Goal: Information Seeking & Learning: Find specific fact

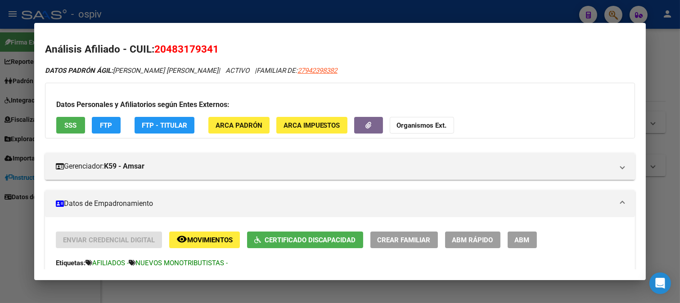
scroll to position [50, 0]
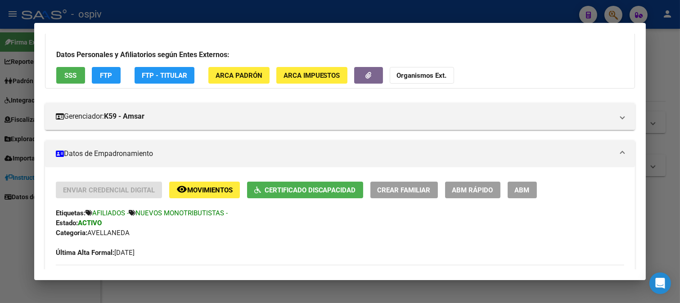
click at [620, 15] on div at bounding box center [340, 151] width 680 height 303
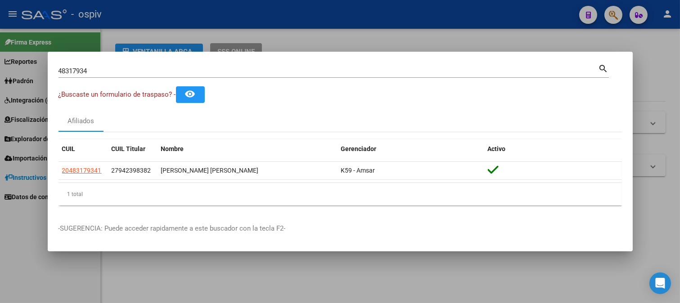
drag, startPoint x: 74, startPoint y: 61, endPoint x: 30, endPoint y: 55, distance: 44.9
click at [30, 55] on div "48317934 Buscar (apellido, dni, cuil, nro traspaso, cuit, obra social) search ¿…" at bounding box center [340, 151] width 680 height 303
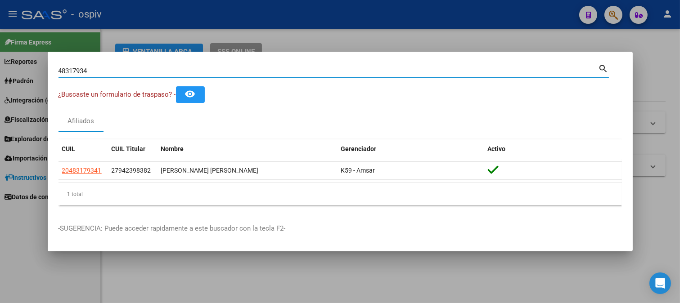
drag, startPoint x: 89, startPoint y: 69, endPoint x: 44, endPoint y: 63, distance: 45.0
click at [44, 63] on div "48317934 Buscar (apellido, dni, cuil, nro traspaso, cuit, obra social) search ¿…" at bounding box center [340, 151] width 680 height 303
type input "55654549"
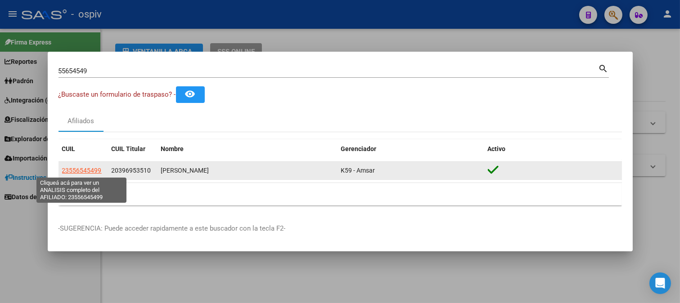
click at [90, 173] on span "23556545499" at bounding box center [82, 170] width 40 height 7
type textarea "23556545499"
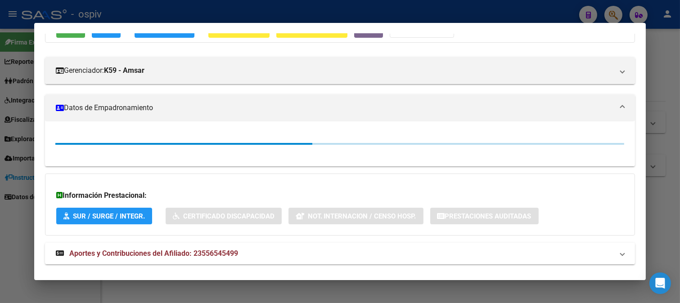
scroll to position [100, 0]
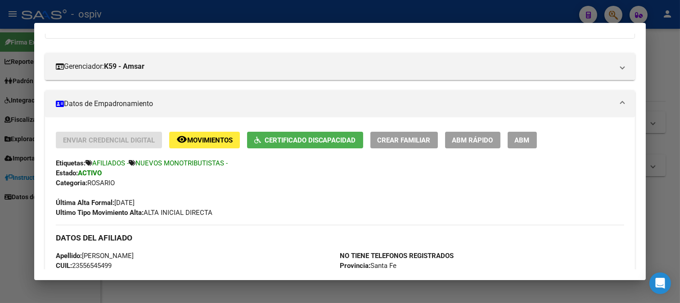
click at [334, 138] on span "Certificado Discapacidad" at bounding box center [310, 140] width 91 height 8
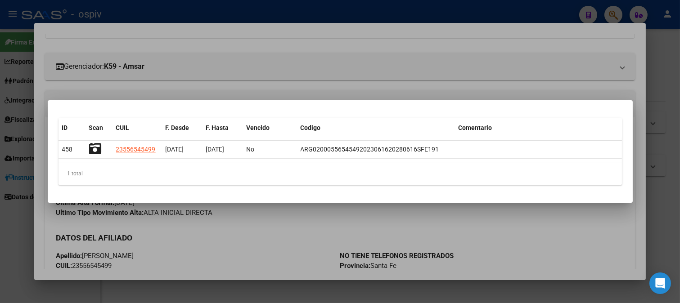
click at [374, 84] on div at bounding box center [340, 151] width 680 height 303
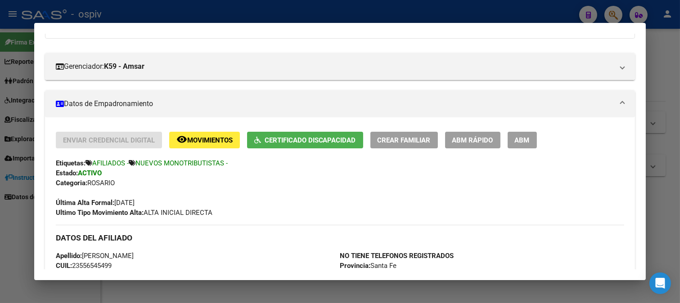
click at [620, 9] on div at bounding box center [340, 151] width 680 height 303
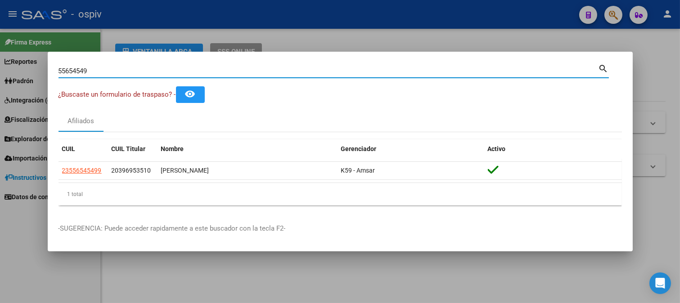
drag, startPoint x: 92, startPoint y: 73, endPoint x: 0, endPoint y: 28, distance: 102.5
click at [0, 28] on div "55654549 Buscar (apellido, dni, cuil, nro traspaso, cuit, obra social) search ¿…" at bounding box center [340, 151] width 680 height 303
type input "23223931"
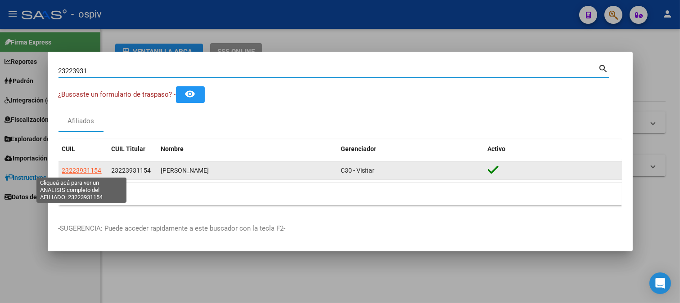
click at [68, 169] on span "23223931154" at bounding box center [82, 170] width 40 height 7
type textarea "23223931154"
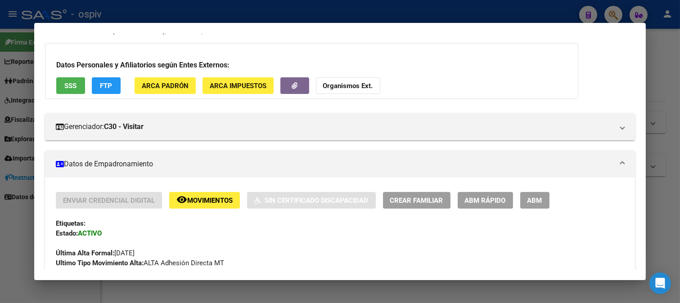
scroll to position [0, 0]
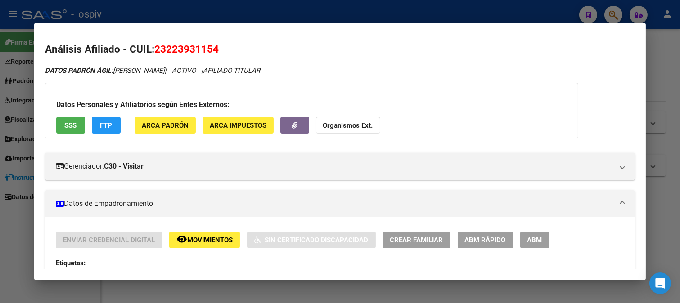
click at [619, 14] on div at bounding box center [340, 151] width 680 height 303
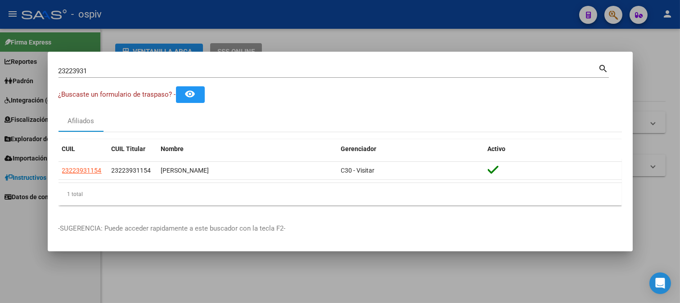
drag, startPoint x: 100, startPoint y: 76, endPoint x: 33, endPoint y: 66, distance: 68.2
click at [33, 66] on div "23223931 Buscar (apellido, dni, cuil, nro traspaso, cuit, obra social) search ¿…" at bounding box center [340, 151] width 680 height 303
click at [101, 75] on div "23223931 Buscar (apellido, dni, [PERSON_NAME], [PERSON_NAME], cuit, obra social)" at bounding box center [329, 71] width 540 height 14
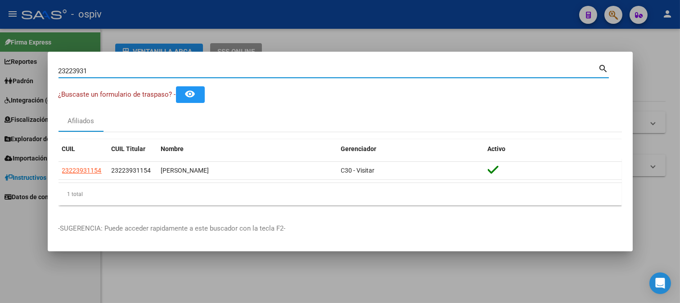
drag, startPoint x: 9, startPoint y: 71, endPoint x: 1, endPoint y: 71, distance: 8.6
click at [1, 71] on div "23223931 Buscar (apellido, dni, cuil, nro traspaso, cuit, obra social) search ¿…" at bounding box center [340, 151] width 680 height 303
type input "23223931"
drag, startPoint x: 107, startPoint y: 68, endPoint x: 0, endPoint y: 41, distance: 110.1
click at [0, 41] on div "23223931 Buscar (apellido, dni, cuil, nro traspaso, cuit, obra social) search ¿…" at bounding box center [340, 151] width 680 height 303
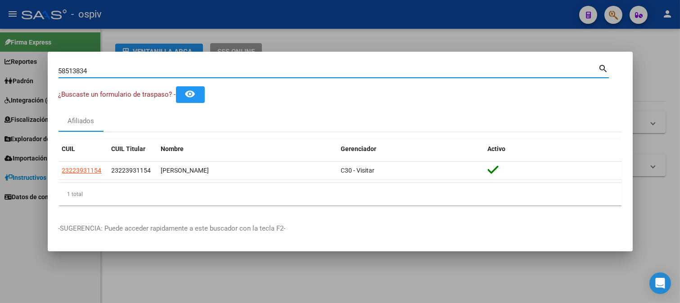
type input "58513834"
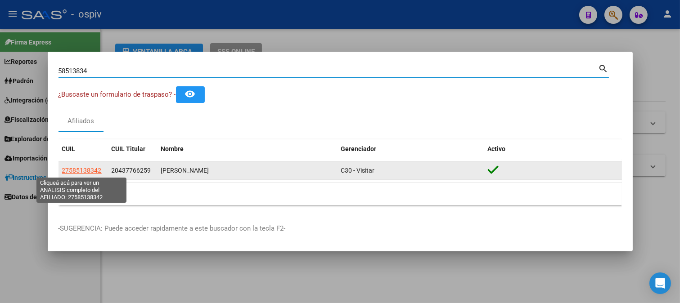
click at [89, 169] on span "27585138342" at bounding box center [82, 170] width 40 height 7
type textarea "27585138342"
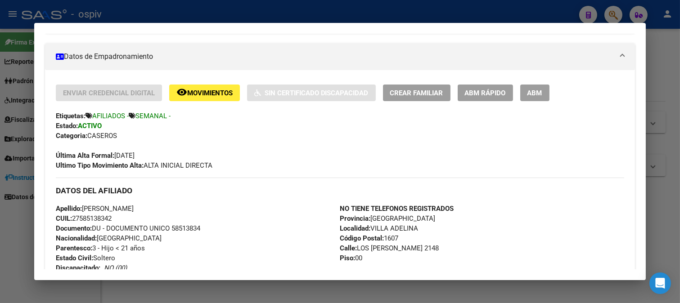
scroll to position [450, 0]
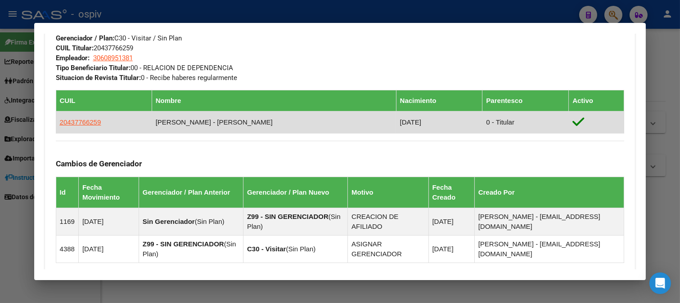
drag, startPoint x: 59, startPoint y: 122, endPoint x: 102, endPoint y: 122, distance: 43.7
click at [102, 122] on td "20437766259" at bounding box center [104, 122] width 96 height 22
copy span "20437766259"
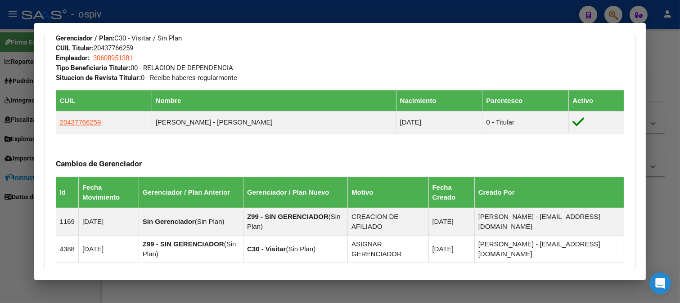
drag, startPoint x: 611, startPoint y: 12, endPoint x: 194, endPoint y: 62, distance: 419.3
click at [608, 14] on div at bounding box center [340, 151] width 680 height 303
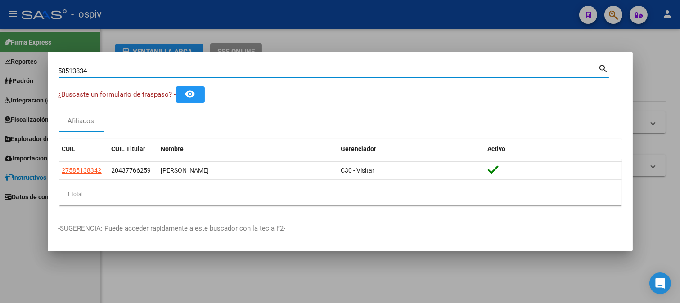
drag, startPoint x: 78, startPoint y: 72, endPoint x: 16, endPoint y: 54, distance: 65.1
click at [16, 54] on div "58513834 Buscar (apellido, dni, cuil, nro traspaso, cuit, obra social) search ¿…" at bounding box center [340, 151] width 680 height 303
type input "43750669"
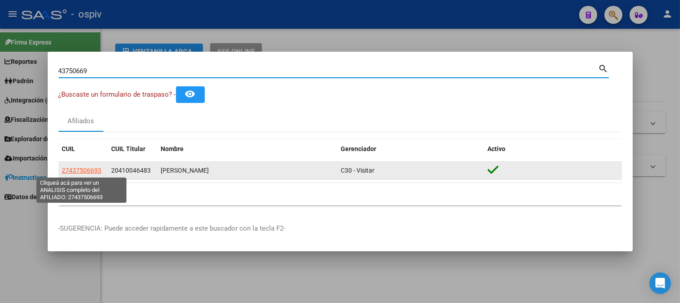
click at [90, 172] on span "27437506693" at bounding box center [82, 170] width 40 height 7
type textarea "27437506693"
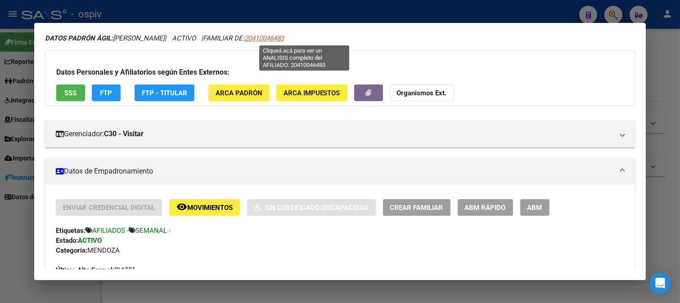
scroll to position [0, 0]
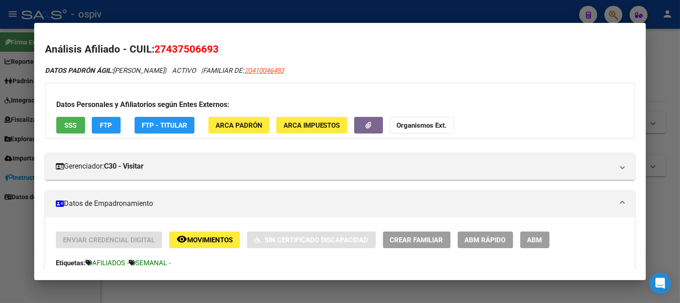
drag, startPoint x: 284, startPoint y: 37, endPoint x: 322, endPoint y: 38, distance: 38.7
click at [322, 38] on mat-dialog-content "Análisis Afiliado - CUIL: 27437506693 DATOS PADRÓN ÁGIL: [PERSON_NAME] | ACTIVO…" at bounding box center [340, 152] width 612 height 236
drag, startPoint x: 283, startPoint y: 69, endPoint x: 338, endPoint y: 73, distance: 55.6
click at [338, 73] on div "DATOS [PERSON_NAME]: [PERSON_NAME] | ACTIVO | FAMILIAR DE: 20410046483" at bounding box center [340, 71] width 591 height 10
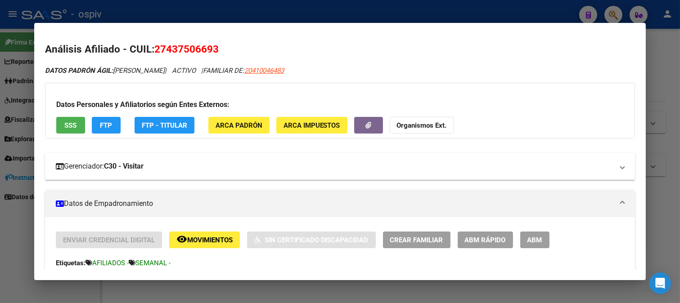
copy span "20410046483"
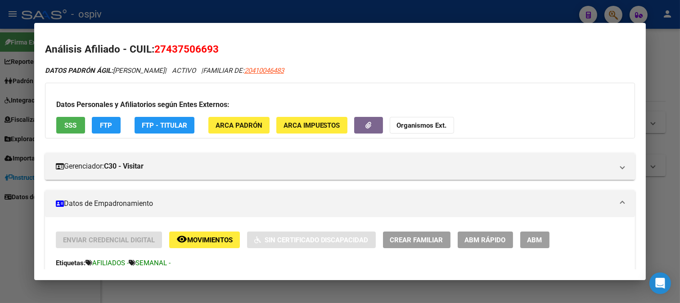
click at [6, 239] on div at bounding box center [340, 151] width 680 height 303
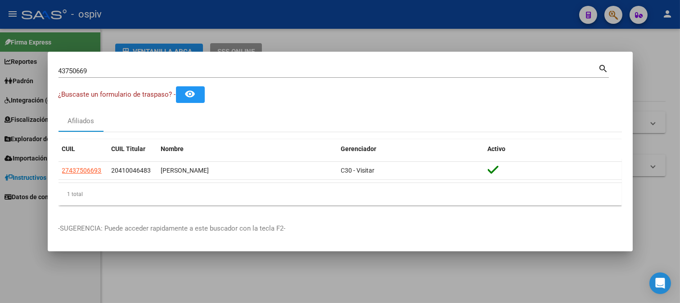
drag, startPoint x: 100, startPoint y: 75, endPoint x: 36, endPoint y: 70, distance: 64.1
click at [36, 70] on div "43750669 Buscar (apellido, dni, cuil, nro traspaso, cuit, obra social) search ¿…" at bounding box center [340, 151] width 680 height 303
click at [101, 72] on input "43750669" at bounding box center [329, 71] width 540 height 8
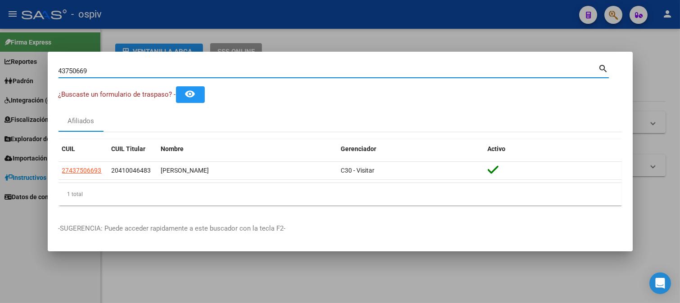
drag, startPoint x: 101, startPoint y: 72, endPoint x: 0, endPoint y: 62, distance: 101.8
click at [0, 58] on div "43750669 Buscar (apellido, dni, cuil, nro traspaso, cuit, obra social) search ¿…" at bounding box center [340, 151] width 680 height 303
type input "56750673"
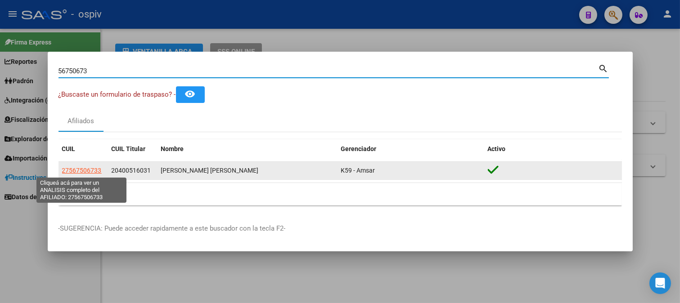
click at [87, 172] on span "27567506733" at bounding box center [82, 170] width 40 height 7
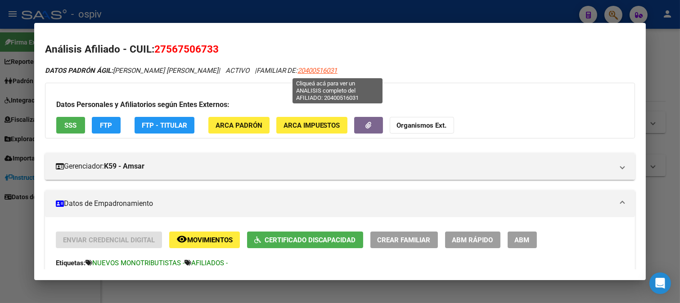
click at [333, 68] on span "20400516031" at bounding box center [318, 71] width 40 height 8
type textarea "20400516031"
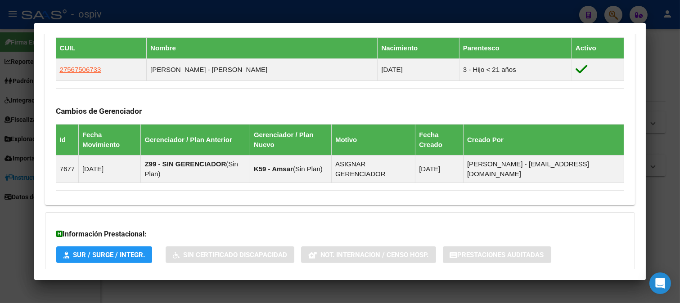
scroll to position [450, 0]
